Goal: Task Accomplishment & Management: Use online tool/utility

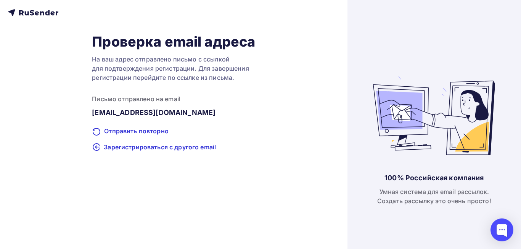
click at [27, 12] on icon at bounding box center [33, 12] width 50 height 9
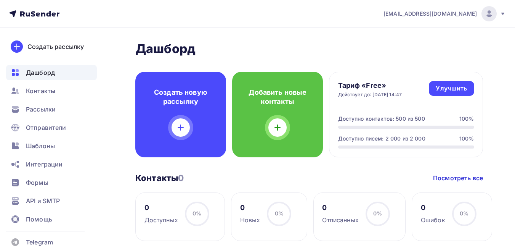
click at [505, 14] on icon at bounding box center [503, 14] width 6 height 6
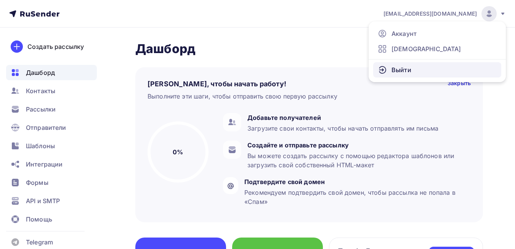
click at [412, 68] on link "Выйти" at bounding box center [438, 69] width 128 height 15
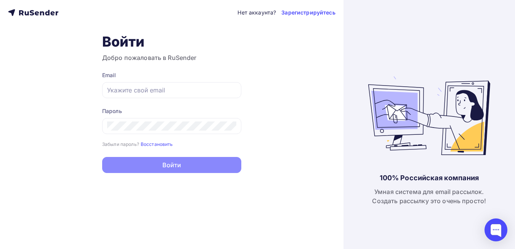
type input "[EMAIL_ADDRESS][DOMAIN_NAME]"
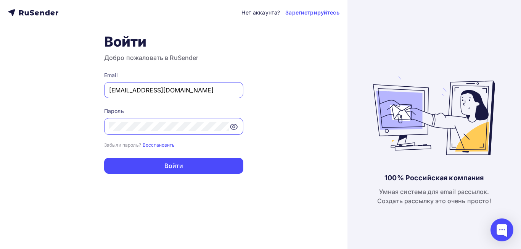
drag, startPoint x: 170, startPoint y: 91, endPoint x: 80, endPoint y: 91, distance: 90.0
click at [80, 91] on div "Нет аккаунта? Зарегистрируйтесь Войти Добро пожаловать в RuSender Email adele84…" at bounding box center [174, 124] width 348 height 249
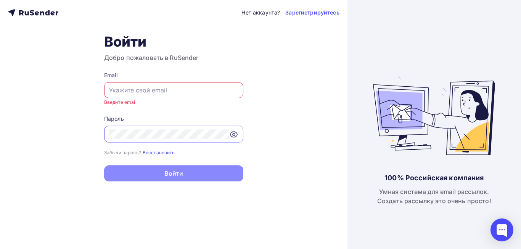
type input "dima@dienesalotti.ru"
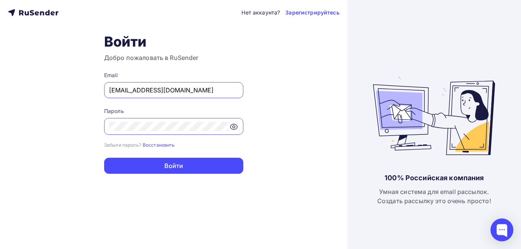
click at [232, 125] on icon at bounding box center [233, 126] width 9 height 9
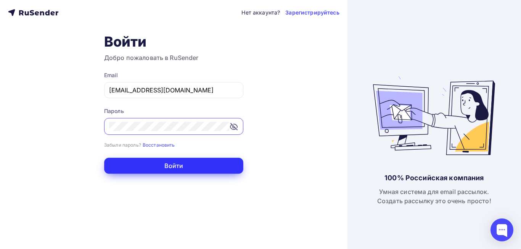
click at [203, 166] on button "Войти" at bounding box center [173, 166] width 139 height 16
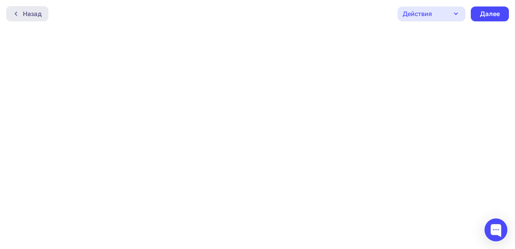
click at [29, 15] on div "Назад" at bounding box center [32, 13] width 19 height 9
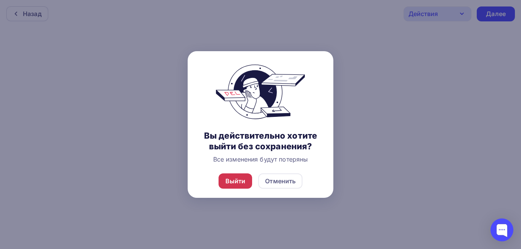
click at [240, 178] on div "Выйти" at bounding box center [235, 180] width 20 height 9
